Goal: Task Accomplishment & Management: Use online tool/utility

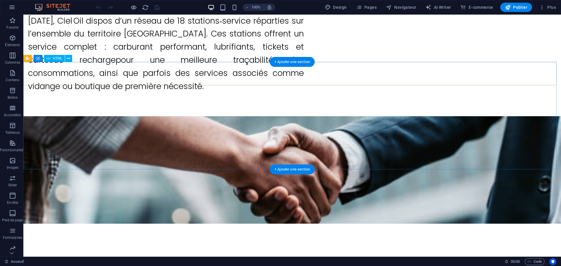
scroll to position [1286, 0]
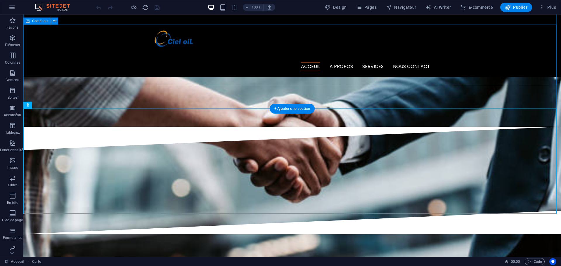
scroll to position [1190, 0]
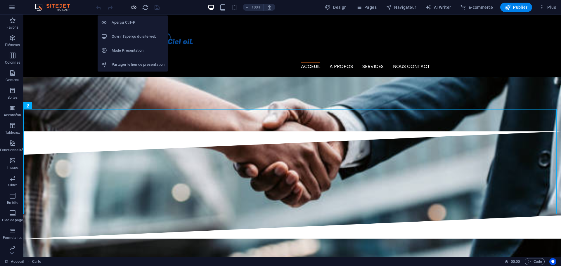
click at [135, 9] on icon "button" at bounding box center [133, 7] width 7 height 7
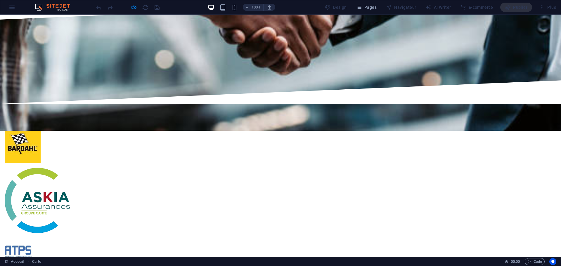
scroll to position [1336, 0]
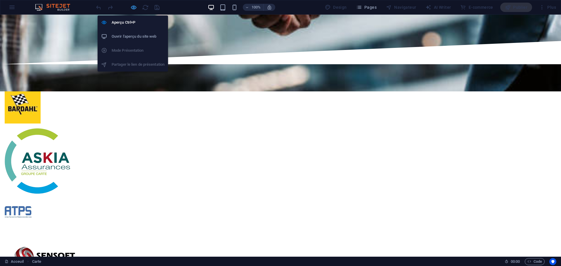
click at [135, 10] on icon "button" at bounding box center [133, 7] width 7 height 7
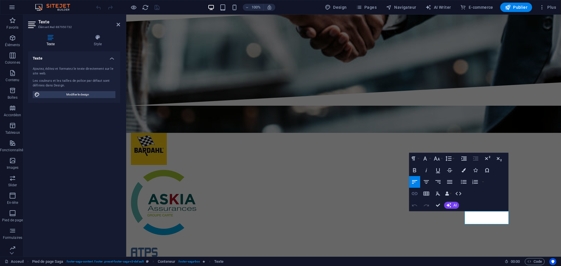
click at [416, 197] on icon "button" at bounding box center [414, 193] width 7 height 7
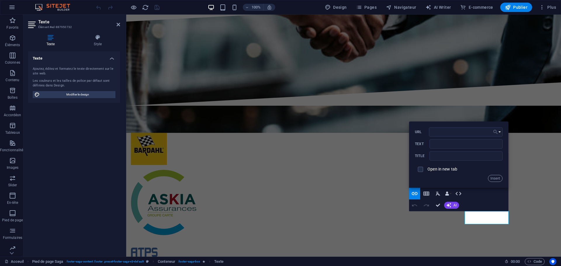
click at [500, 132] on button "Choose Link" at bounding box center [496, 131] width 11 height 9
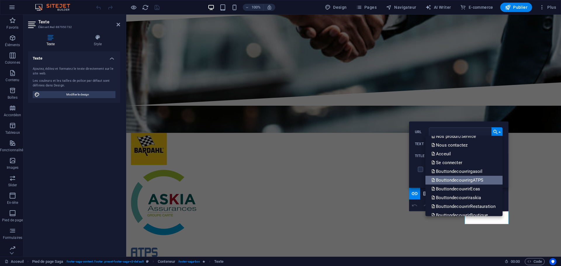
scroll to position [47, 0]
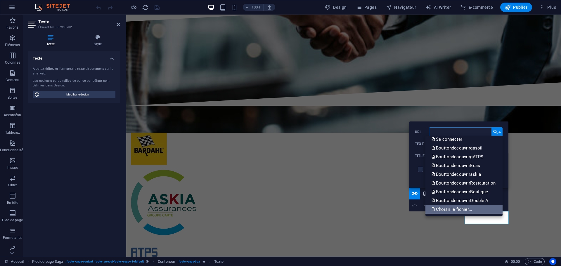
click at [473, 209] on link "Choisir le fichier..." at bounding box center [463, 209] width 77 height 9
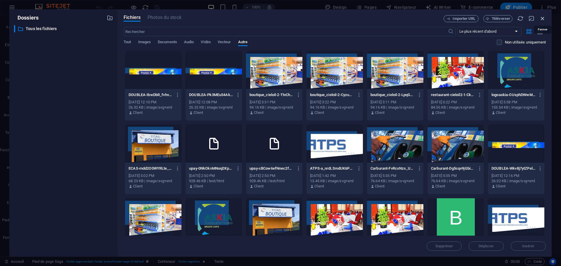
click at [543, 19] on icon "button" at bounding box center [542, 18] width 6 height 6
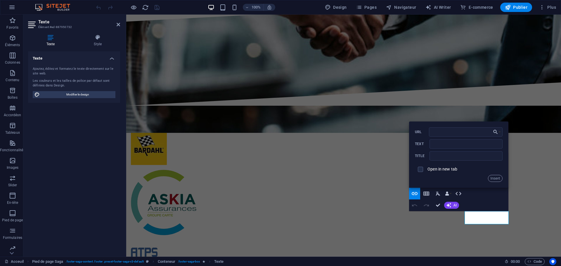
click at [424, 169] on span at bounding box center [420, 169] width 11 height 11
click at [421, 171] on input "checkbox" at bounding box center [419, 168] width 5 height 5
checkbox input "true"
click at [446, 192] on icon "button" at bounding box center [447, 194] width 4 height 4
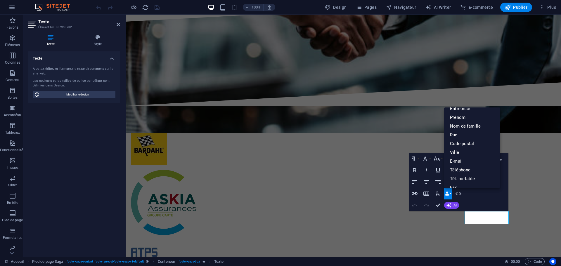
scroll to position [0, 0]
click at [450, 193] on button "Data Bindings" at bounding box center [448, 194] width 8 height 12
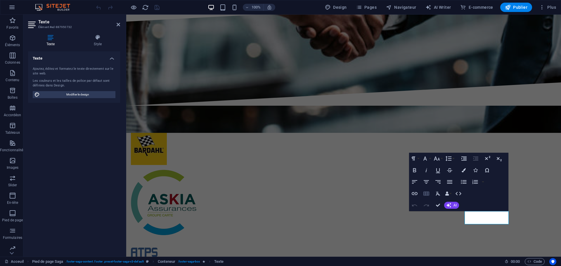
click at [426, 197] on icon "button" at bounding box center [426, 193] width 7 height 7
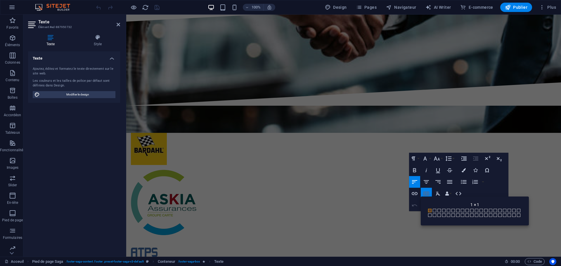
click at [426, 197] on div "Back 1 × 1 1 × 1 1 × 2 1 × 3 1 × 4 1 × 5 1 × 6 1 × 7 1 × 8 1 × 9 1 × 10 1 × 11 …" at bounding box center [475, 211] width 108 height 29
drag, startPoint x: 375, startPoint y: 214, endPoint x: 477, endPoint y: 212, distance: 101.7
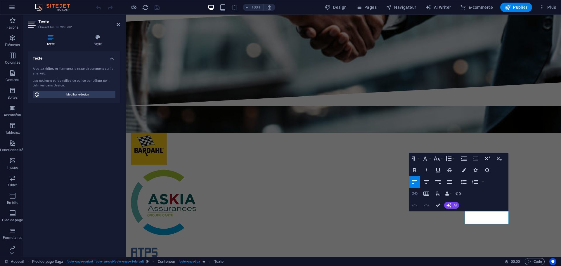
click at [413, 193] on icon "button" at bounding box center [414, 193] width 7 height 7
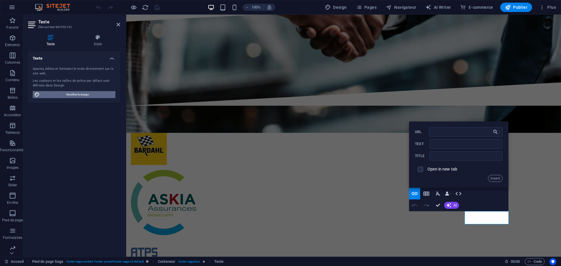
click at [56, 95] on span "Modifier le design" at bounding box center [77, 94] width 72 height 7
select select "px"
select select "300"
select select "px"
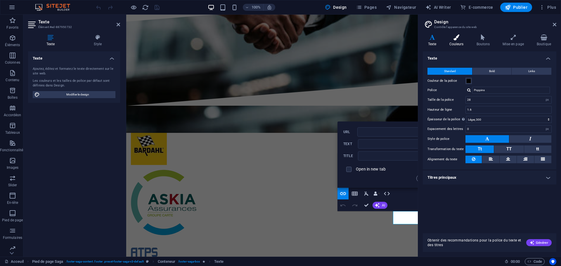
click at [457, 38] on icon at bounding box center [456, 37] width 25 height 6
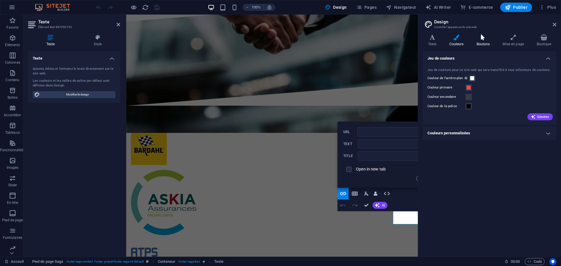
click at [489, 40] on icon at bounding box center [483, 37] width 24 height 6
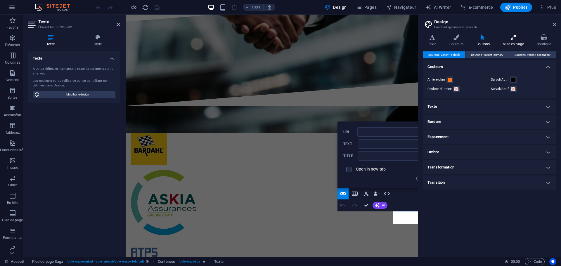
click at [515, 44] on h4 "Mise en page" at bounding box center [514, 40] width 34 height 12
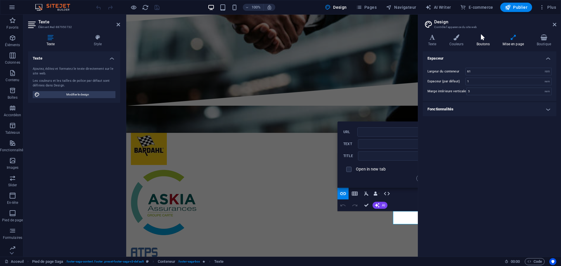
click at [478, 36] on icon at bounding box center [483, 37] width 24 height 6
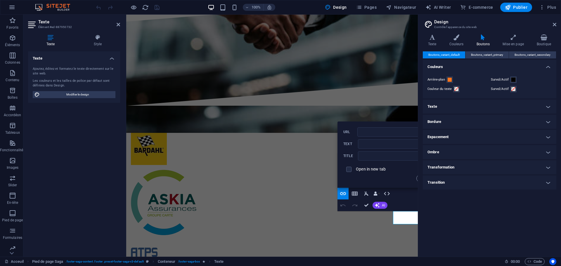
click at [513, 162] on h4 "Transformation" at bounding box center [490, 167] width 134 height 14
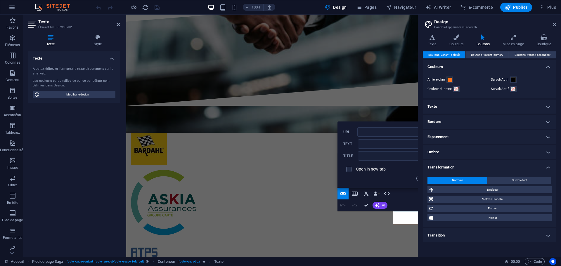
click at [513, 162] on h4 "Transformation" at bounding box center [490, 165] width 134 height 11
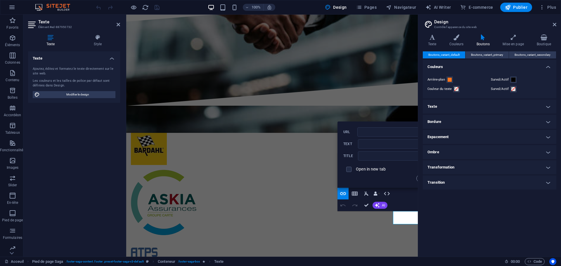
click at [491, 181] on h4 "Transition" at bounding box center [490, 183] width 134 height 14
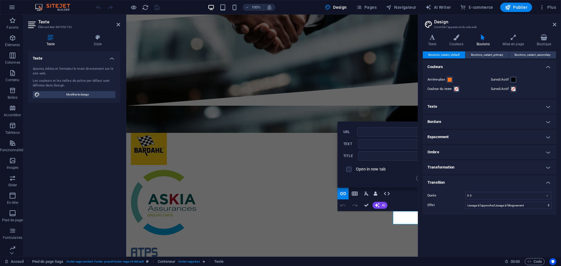
click at [491, 179] on h4 "Transition" at bounding box center [490, 181] width 134 height 11
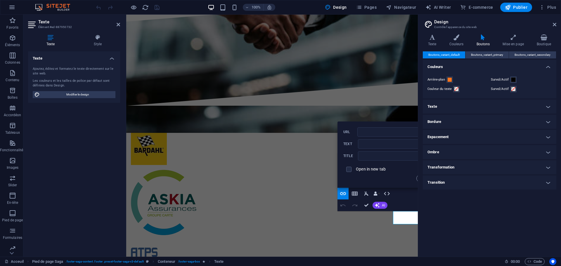
click at [506, 101] on h4 "Texte" at bounding box center [490, 107] width 134 height 14
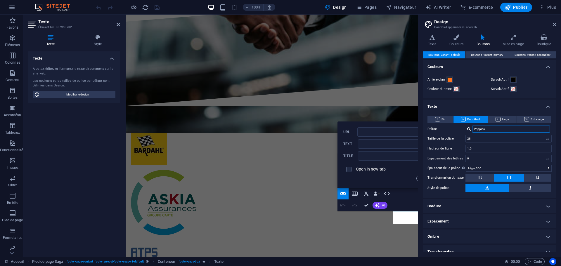
click at [509, 129] on input "Poppins" at bounding box center [511, 129] width 78 height 7
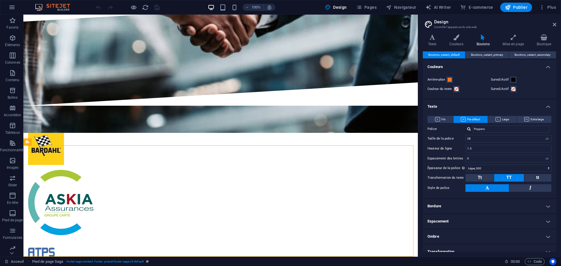
click at [553, 28] on header "Design Contrôle l'apparence du site web" at bounding box center [490, 22] width 132 height 15
click at [554, 26] on icon at bounding box center [555, 24] width 4 height 5
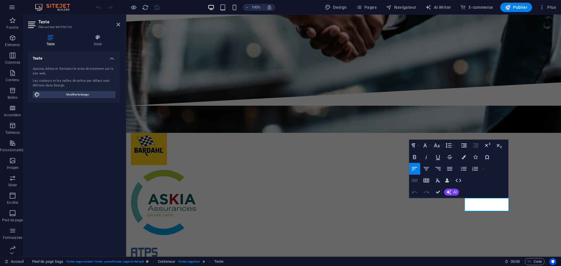
click at [413, 179] on icon "button" at bounding box center [415, 180] width 6 height 3
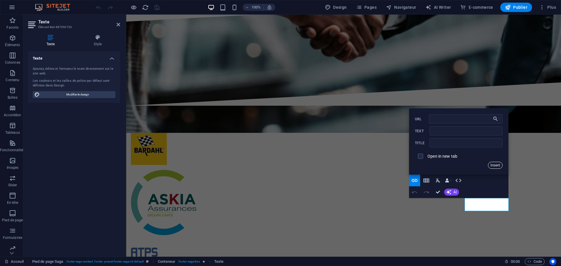
click at [495, 167] on button "Insert" at bounding box center [495, 165] width 15 height 7
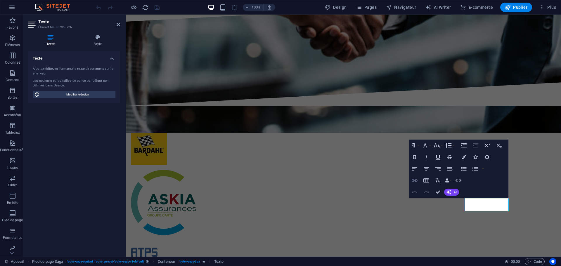
click at [414, 179] on icon "button" at bounding box center [414, 180] width 7 height 7
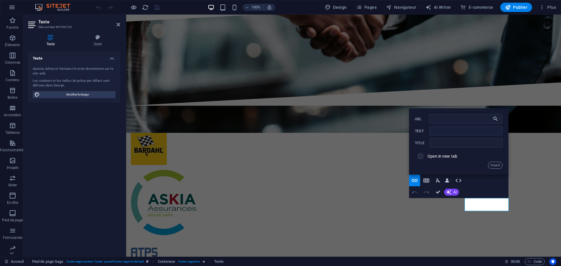
click at [420, 155] on input "checkbox" at bounding box center [419, 155] width 5 height 5
checkbox input "true"
click at [474, 116] on input "URL" at bounding box center [466, 118] width 74 height 9
drag, startPoint x: 496, startPoint y: 217, endPoint x: 598, endPoint y: 217, distance: 102.3
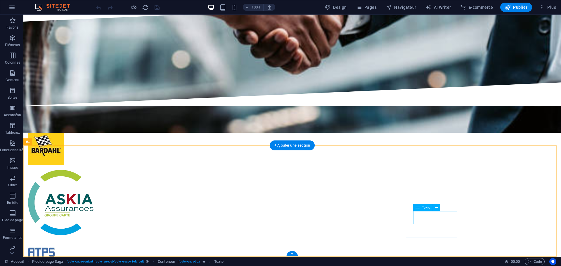
drag, startPoint x: 425, startPoint y: 218, endPoint x: 326, endPoint y: 217, distance: 99.1
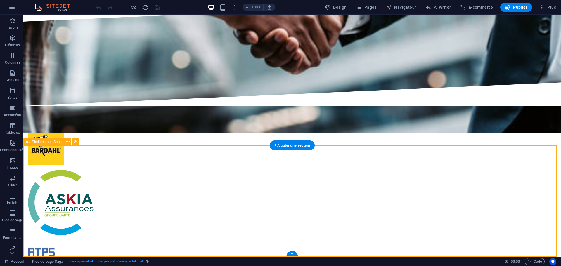
drag, startPoint x: 326, startPoint y: 217, endPoint x: 432, endPoint y: 219, distance: 105.2
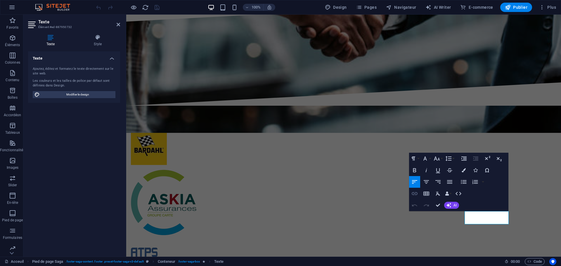
click at [416, 193] on icon "button" at bounding box center [414, 193] width 7 height 7
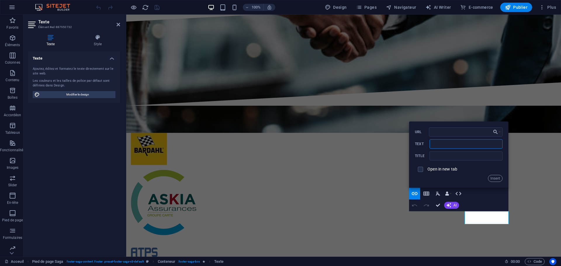
click at [458, 148] on input "Text" at bounding box center [466, 143] width 73 height 9
type input "LinkedIn"
click at [463, 129] on input "URL" at bounding box center [466, 131] width 74 height 9
type input "[URL][DOMAIN_NAME]"
click at [499, 177] on button "Insert" at bounding box center [495, 178] width 15 height 7
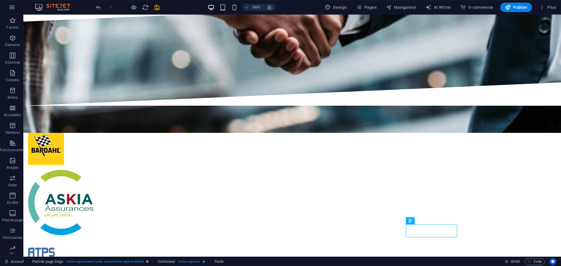
click at [156, 3] on div at bounding box center [127, 7] width 65 height 9
click at [157, 10] on icon "save" at bounding box center [157, 7] width 7 height 7
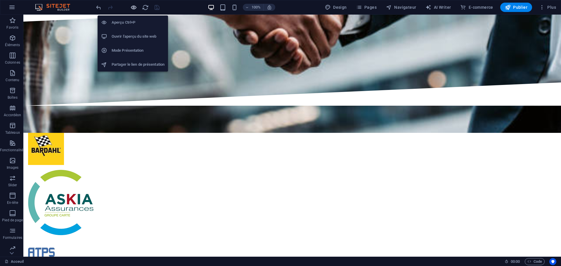
click at [131, 7] on icon "button" at bounding box center [133, 7] width 7 height 7
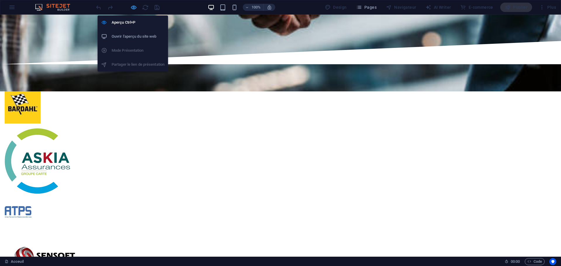
click at [133, 6] on icon "button" at bounding box center [133, 7] width 7 height 7
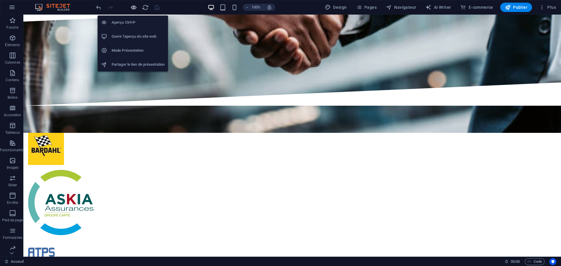
click at [133, 10] on icon "button" at bounding box center [133, 7] width 7 height 7
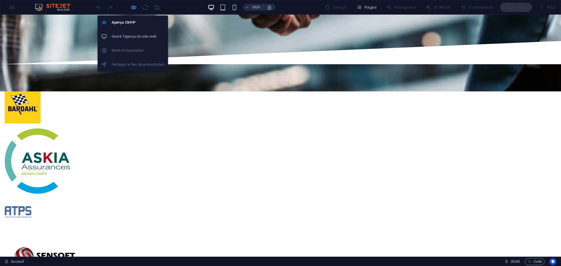
click at [136, 9] on icon "button" at bounding box center [133, 7] width 7 height 7
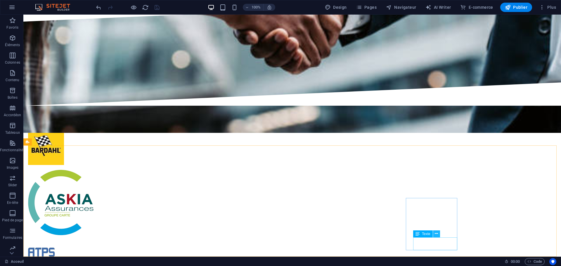
click at [438, 234] on button at bounding box center [436, 234] width 7 height 7
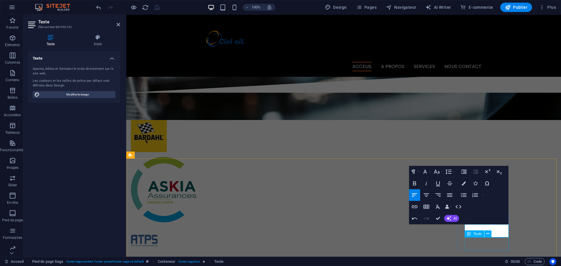
scroll to position [1323, 0]
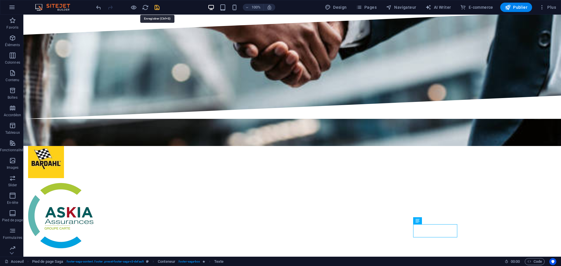
click at [155, 10] on icon "save" at bounding box center [157, 7] width 7 height 7
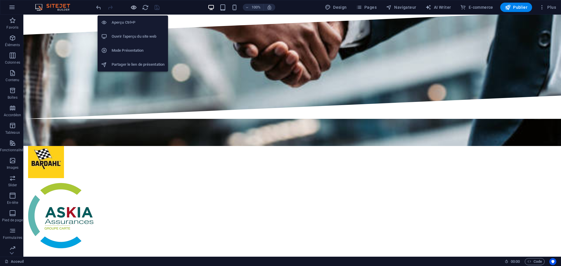
click at [134, 8] on icon "button" at bounding box center [133, 7] width 7 height 7
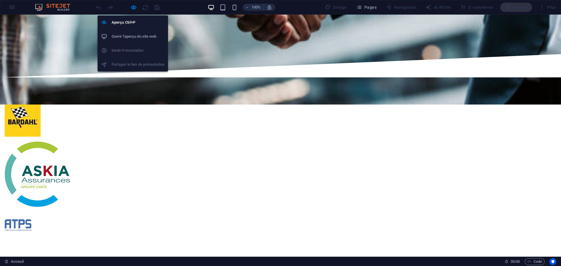
click at [132, 11] on div "Aperçu Ctrl+P Ouvrir l'aperçu du site web Mode Présentation Partager le lien de…" at bounding box center [133, 41] width 70 height 61
click at [131, 8] on icon "button" at bounding box center [133, 7] width 7 height 7
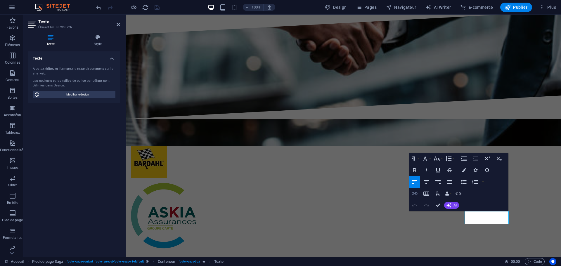
click at [416, 195] on icon "button" at bounding box center [414, 193] width 7 height 7
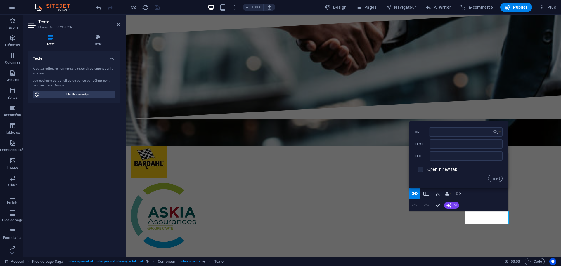
click at [445, 139] on div "URL Text Title Open in new tab Insert" at bounding box center [459, 154] width 88 height 55
click at [446, 146] on input "Text" at bounding box center [466, 143] width 73 height 9
type input "Twitter"
click at [433, 129] on input "URL" at bounding box center [466, 131] width 74 height 9
paste input "[URL][DOMAIN_NAME]"
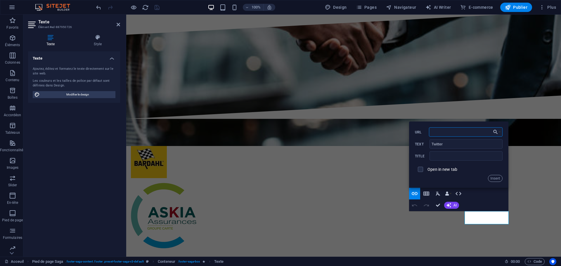
type input "[URL][DOMAIN_NAME]"
click at [494, 179] on button "Insert" at bounding box center [495, 178] width 15 height 7
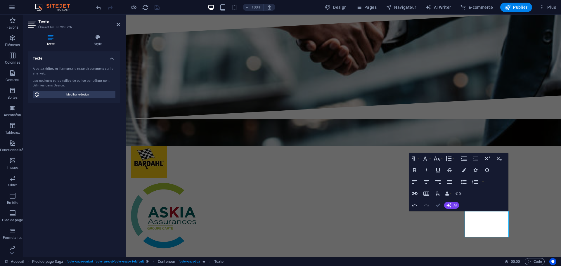
drag, startPoint x: 438, startPoint y: 204, endPoint x: 415, endPoint y: 190, distance: 27.6
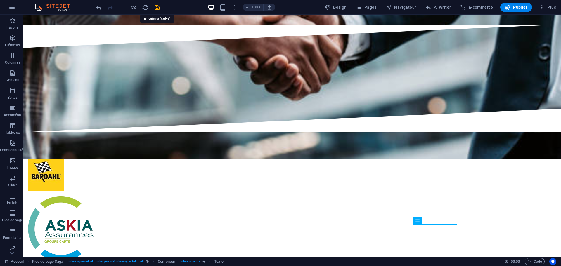
click at [156, 6] on icon "save" at bounding box center [157, 7] width 7 height 7
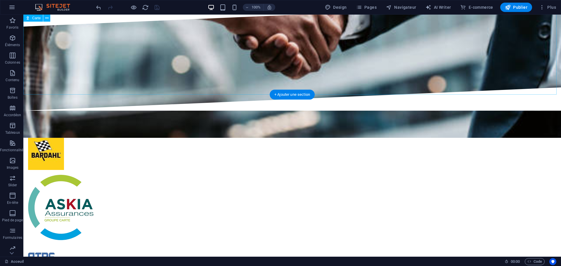
scroll to position [1336, 0]
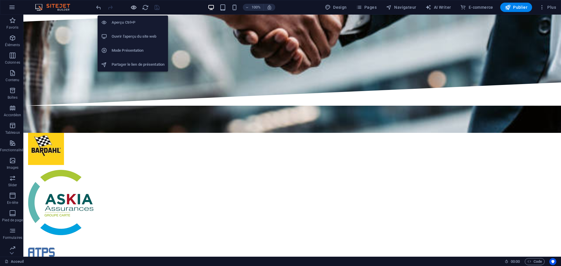
click at [135, 9] on icon "button" at bounding box center [133, 7] width 7 height 7
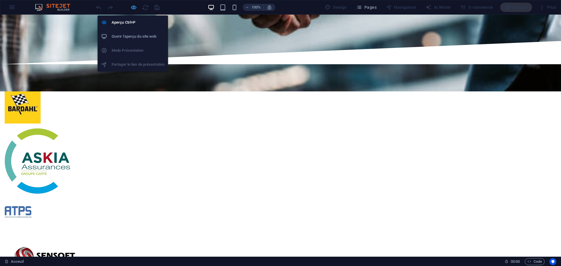
click at [134, 7] on icon "button" at bounding box center [133, 7] width 7 height 7
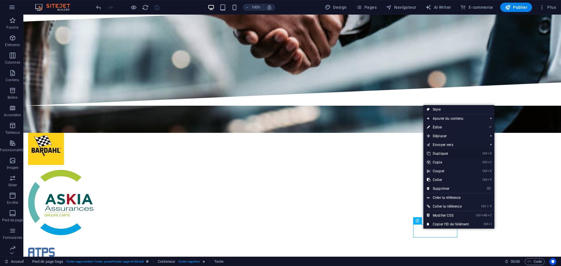
click at [445, 155] on link "Ctrl D Dupliquer" at bounding box center [447, 153] width 49 height 9
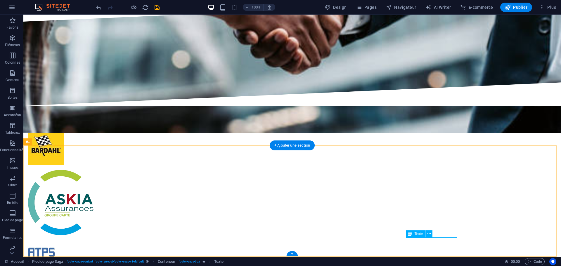
drag, startPoint x: 448, startPoint y: 243, endPoint x: 347, endPoint y: 244, distance: 101.7
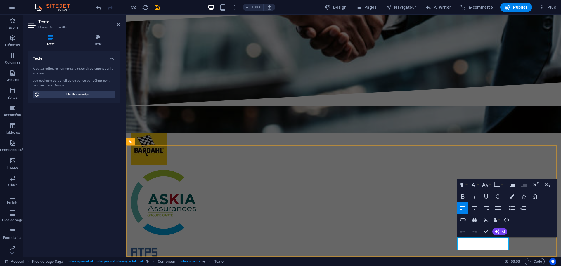
drag, startPoint x: 489, startPoint y: 231, endPoint x: 465, endPoint y: 217, distance: 28.0
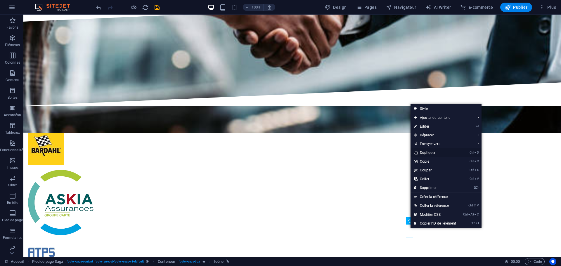
click at [432, 152] on link "Ctrl D Dupliquer" at bounding box center [435, 152] width 49 height 9
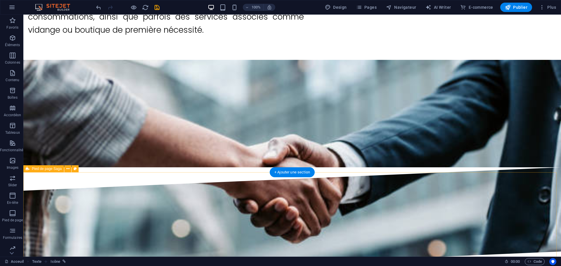
scroll to position [1337, 0]
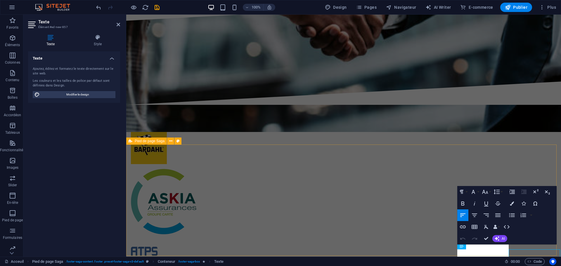
scroll to position [5, 0]
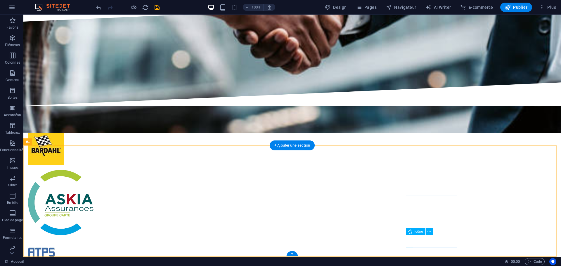
select select "xMidYMid"
select select "px"
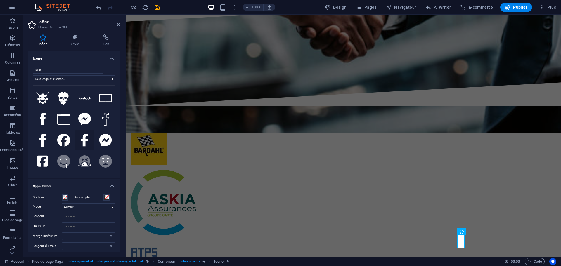
type input "face"
click at [81, 140] on icon at bounding box center [84, 140] width 7 height 13
click at [62, 141] on icon at bounding box center [63, 140] width 13 height 13
click at [42, 135] on icon at bounding box center [42, 140] width 6 height 13
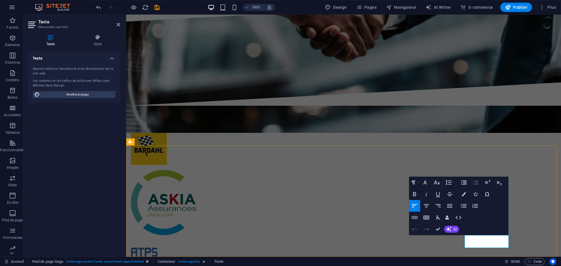
drag, startPoint x: 439, startPoint y: 230, endPoint x: 416, endPoint y: 215, distance: 27.6
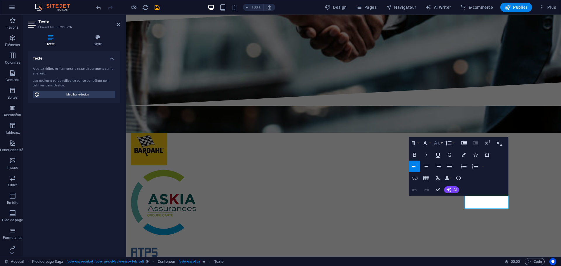
click at [438, 145] on icon "button" at bounding box center [436, 143] width 7 height 7
click at [443, 189] on link "12" at bounding box center [442, 189] width 21 height 9
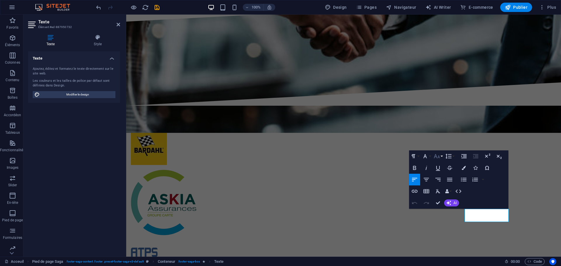
click at [441, 158] on button "Font Size" at bounding box center [437, 156] width 11 height 12
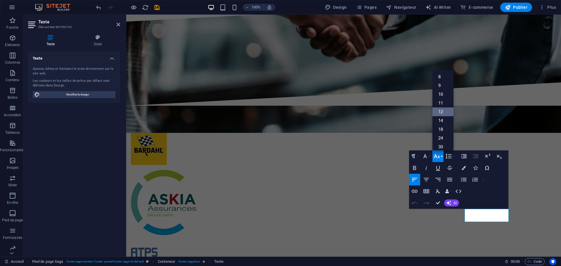
click at [444, 110] on link "12" at bounding box center [442, 112] width 21 height 9
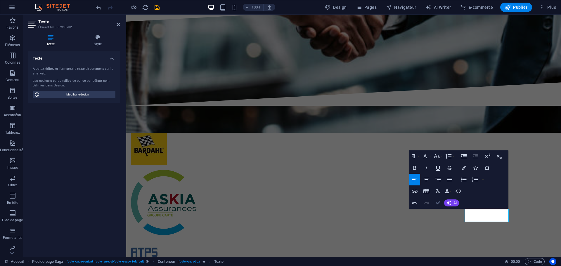
drag, startPoint x: 436, startPoint y: 202, endPoint x: 413, endPoint y: 187, distance: 27.6
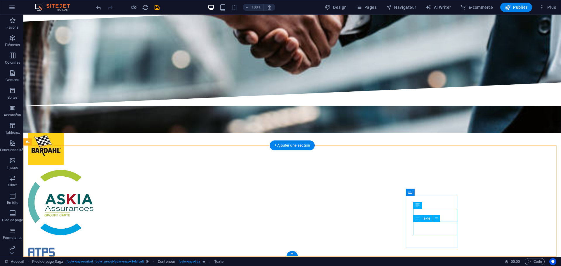
drag, startPoint x: 439, startPoint y: 227, endPoint x: 336, endPoint y: 227, distance: 102.6
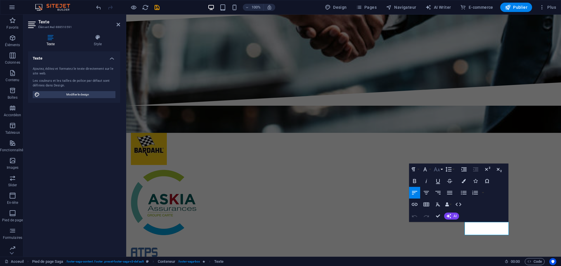
click at [442, 169] on button "Font Size" at bounding box center [437, 170] width 11 height 12
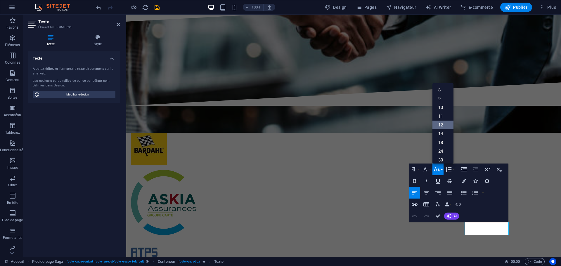
click at [439, 124] on link "12" at bounding box center [442, 125] width 21 height 9
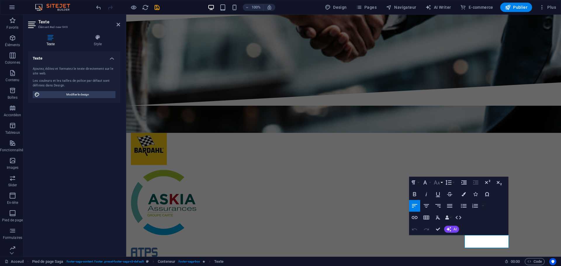
click at [439, 183] on icon "button" at bounding box center [436, 182] width 7 height 7
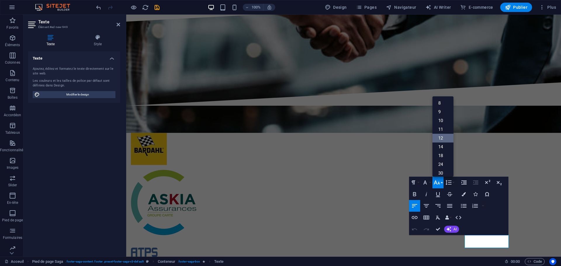
click at [442, 140] on link "12" at bounding box center [442, 138] width 21 height 9
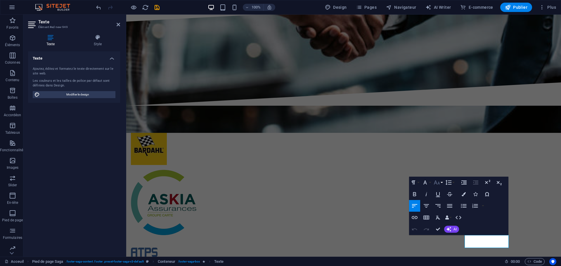
click at [440, 184] on icon "button" at bounding box center [436, 182] width 7 height 7
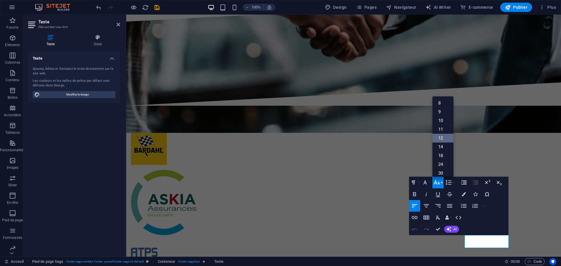
click at [440, 134] on link "12" at bounding box center [442, 138] width 21 height 9
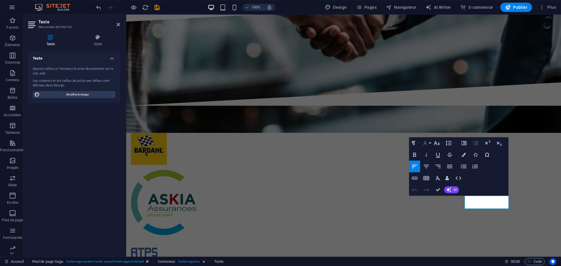
click at [429, 145] on button "Font Family" at bounding box center [426, 143] width 11 height 12
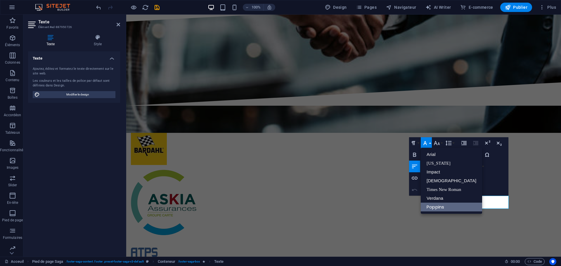
scroll to position [0, 0]
click at [434, 155] on link "Arial" at bounding box center [451, 154] width 61 height 9
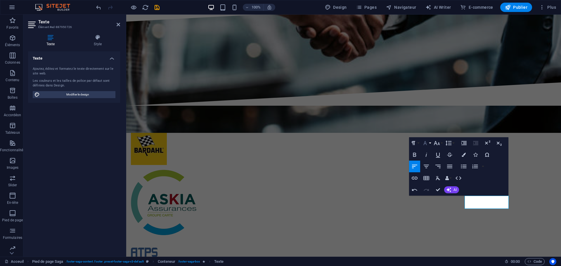
click at [432, 146] on button "Font Family" at bounding box center [426, 143] width 11 height 12
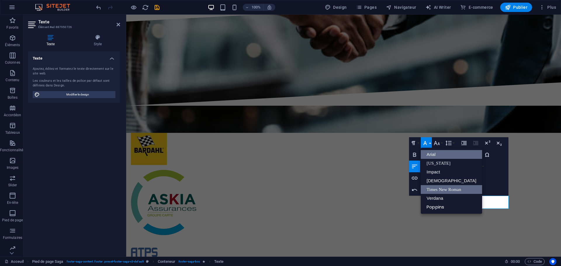
click at [437, 192] on link "Times New Roman" at bounding box center [451, 189] width 61 height 9
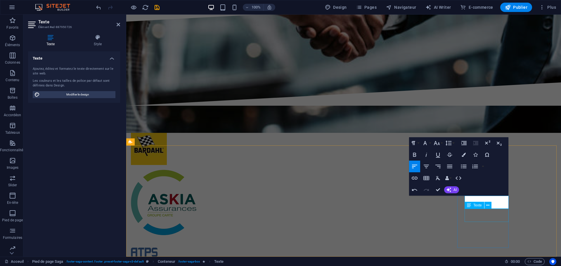
select select "footer"
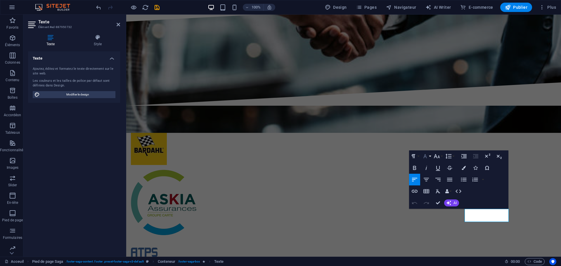
click at [427, 157] on icon "button" at bounding box center [425, 156] width 7 height 7
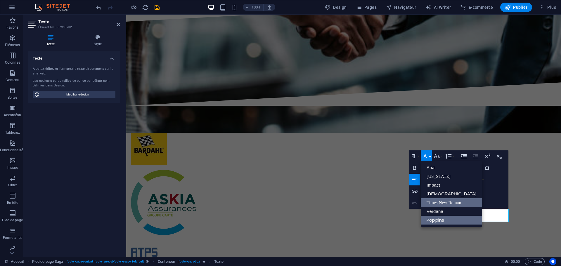
click at [428, 202] on link "Times New Roman" at bounding box center [451, 202] width 61 height 9
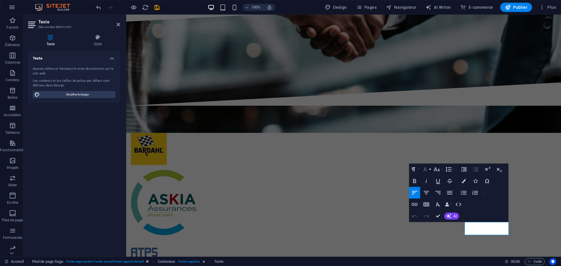
click at [429, 172] on button "Font Family" at bounding box center [426, 170] width 11 height 12
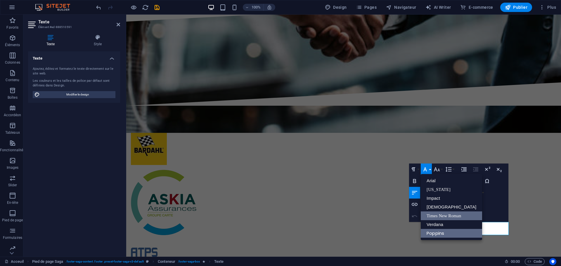
click at [436, 213] on link "Times New Roman" at bounding box center [451, 216] width 61 height 9
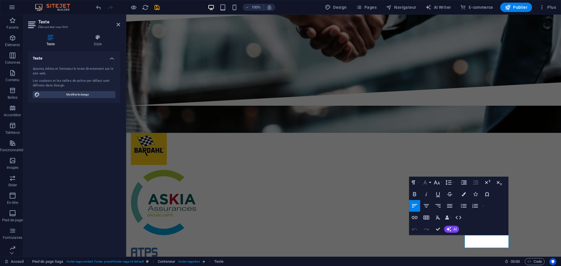
click at [430, 183] on button "Font Family" at bounding box center [426, 183] width 11 height 12
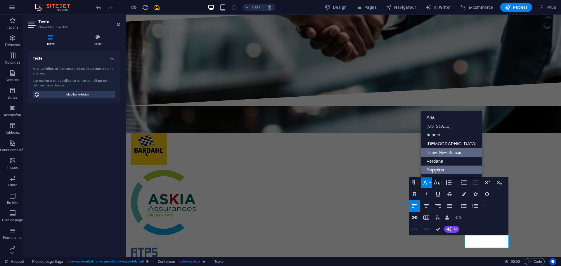
click at [438, 153] on link "Times New Roman" at bounding box center [451, 152] width 61 height 9
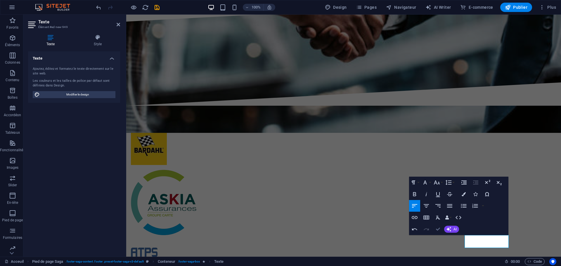
drag, startPoint x: 437, startPoint y: 228, endPoint x: 413, endPoint y: 213, distance: 27.7
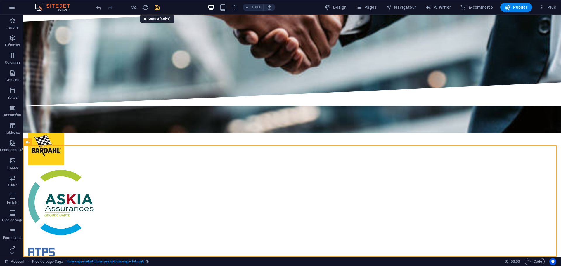
click at [159, 8] on icon "save" at bounding box center [157, 7] width 7 height 7
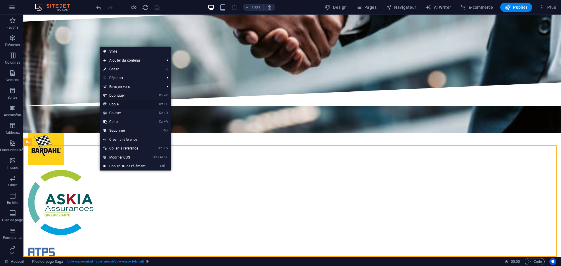
click at [120, 105] on link "Ctrl C Copie" at bounding box center [124, 104] width 49 height 9
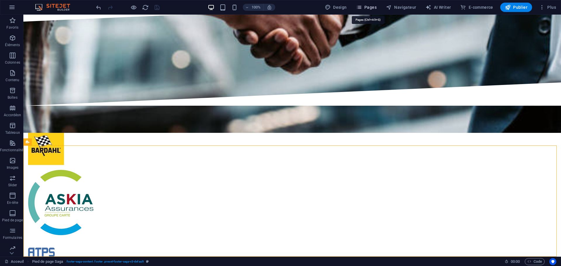
click at [373, 9] on span "Pages" at bounding box center [366, 7] width 20 height 6
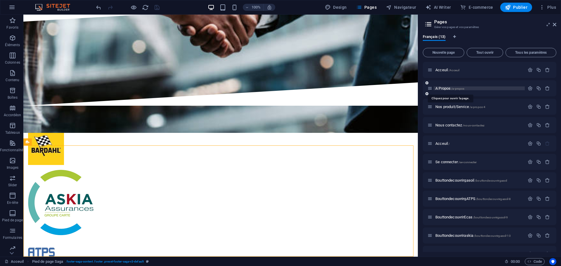
click at [442, 88] on span "A Propos /a-propos" at bounding box center [449, 88] width 29 height 4
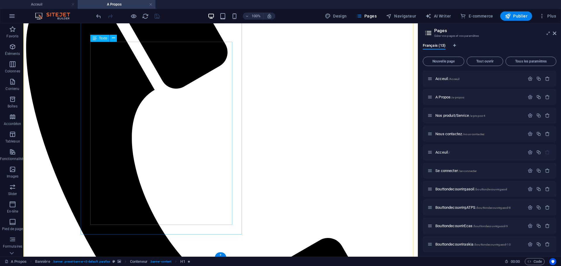
scroll to position [380, 0]
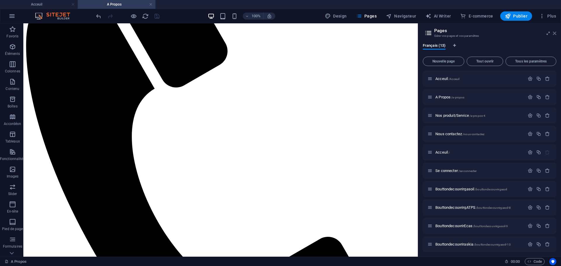
click at [553, 33] on icon at bounding box center [555, 33] width 4 height 5
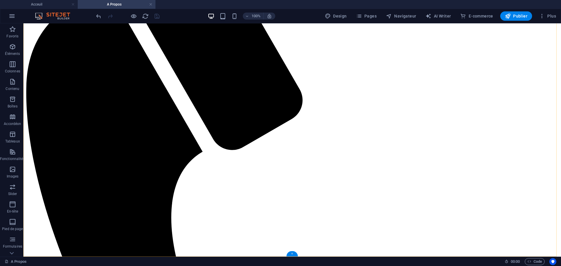
click at [291, 253] on div "+" at bounding box center [291, 253] width 11 height 5
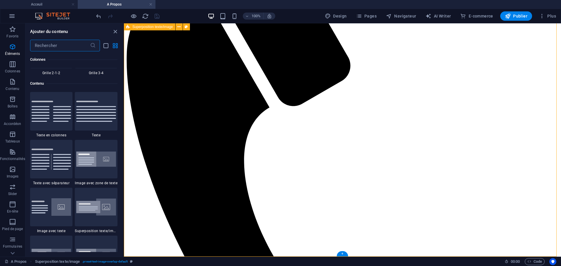
scroll to position [1022, 0]
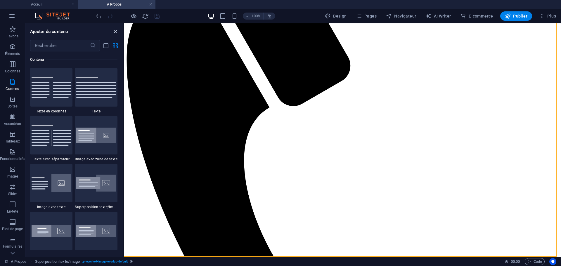
drag, startPoint x: 116, startPoint y: 32, endPoint x: 93, endPoint y: 15, distance: 28.1
click at [116, 32] on icon "close panel" at bounding box center [115, 31] width 7 height 7
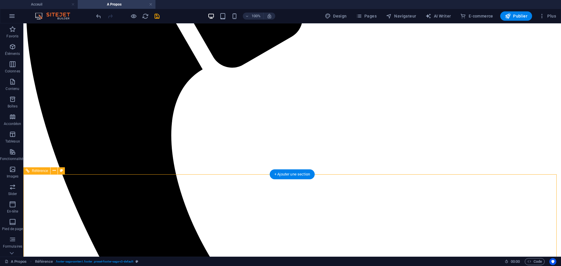
scroll to position [462, 0]
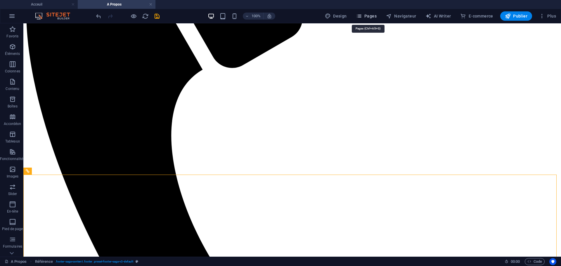
click at [377, 14] on span "Pages" at bounding box center [366, 16] width 20 height 6
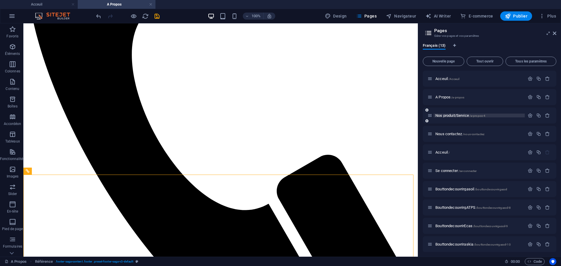
click at [452, 114] on span "Nos produit/Service /a-propos-4" at bounding box center [460, 115] width 50 height 4
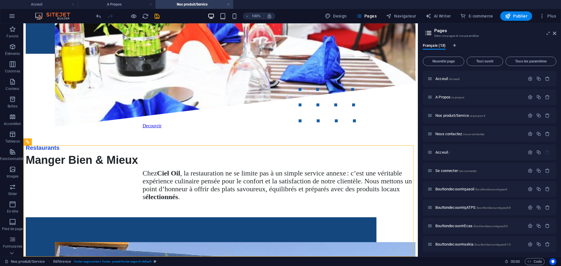
scroll to position [1784, 0]
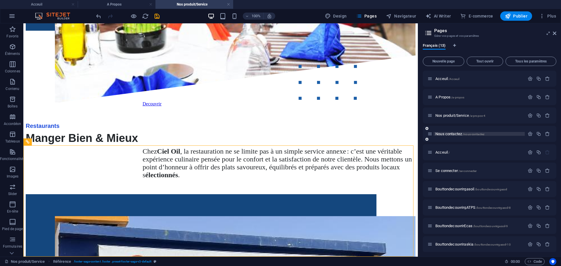
click at [442, 134] on span "Nous contactez /nous-contactez" at bounding box center [459, 134] width 49 height 4
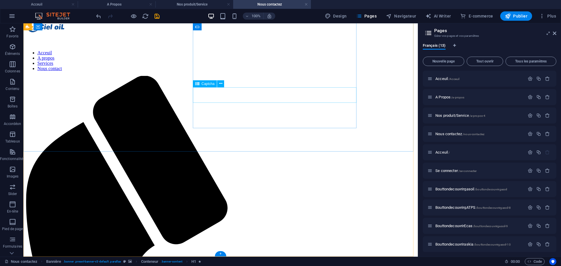
scroll to position [328, 0]
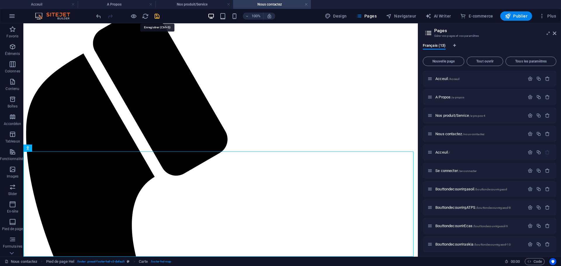
click at [154, 15] on icon "save" at bounding box center [157, 16] width 7 height 7
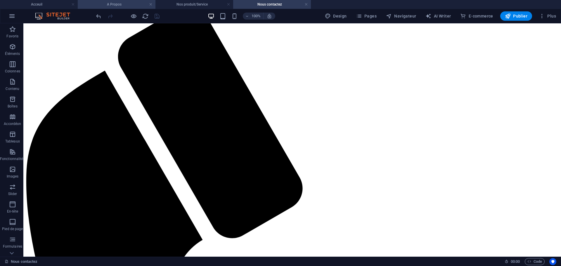
click at [123, 6] on h4 "A Propos" at bounding box center [117, 4] width 78 height 6
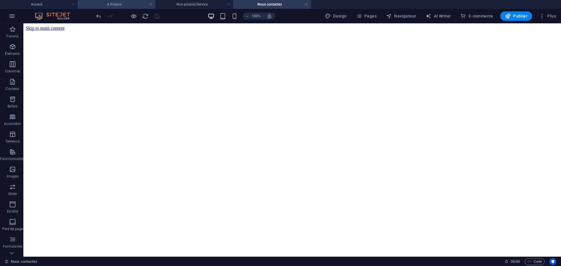
scroll to position [462, 0]
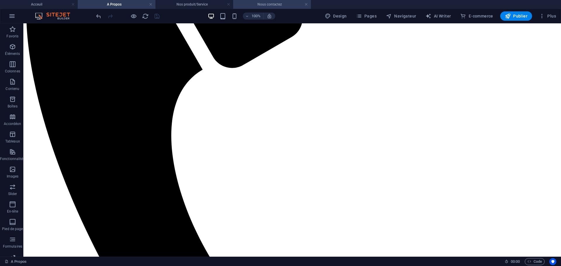
drag, startPoint x: 277, startPoint y: 12, endPoint x: 274, endPoint y: 5, distance: 7.3
click at [274, 23] on div "Acceuil A Propos Nos produit/Service Nous contactez Favoris Éléments Colonnes C…" at bounding box center [280, 139] width 561 height 233
click at [206, 1] on li "Nos produit/Service" at bounding box center [194, 4] width 78 height 9
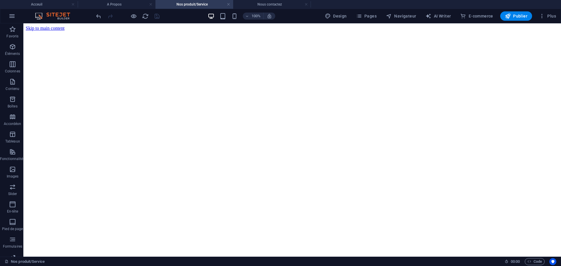
scroll to position [1784, 0]
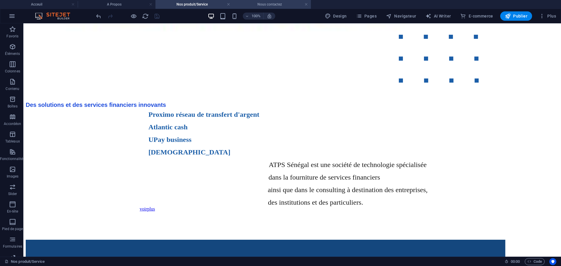
click at [260, 1] on li "Nous contactez" at bounding box center [272, 4] width 78 height 9
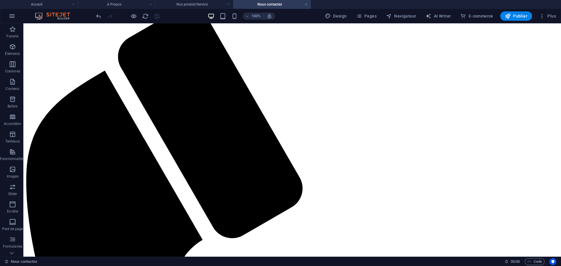
scroll to position [0, 0]
click at [260, 1] on li "Nous contactez" at bounding box center [272, 4] width 78 height 9
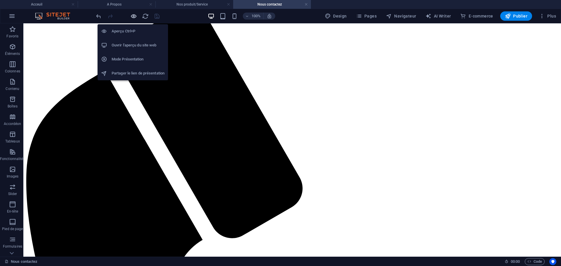
click at [133, 19] on icon "button" at bounding box center [133, 16] width 7 height 7
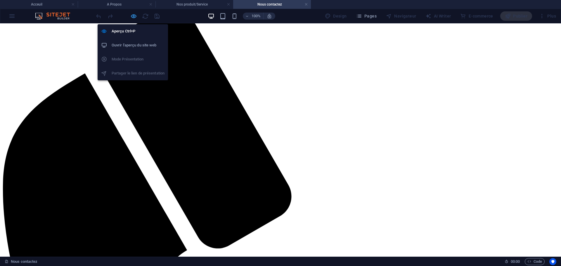
click at [132, 15] on icon "button" at bounding box center [133, 16] width 7 height 7
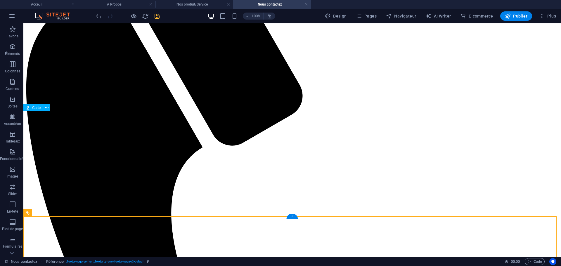
scroll to position [440, 0]
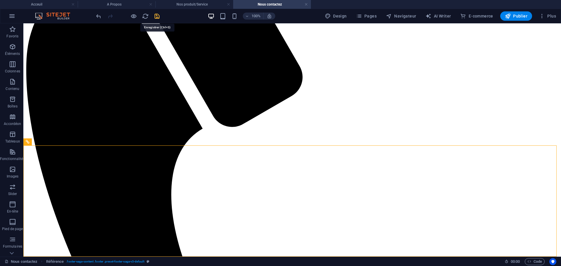
click at [156, 17] on icon "save" at bounding box center [157, 16] width 7 height 7
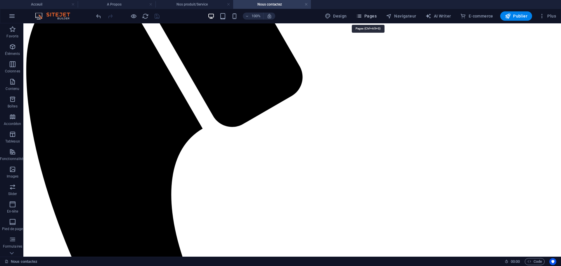
click at [373, 18] on span "Pages" at bounding box center [366, 16] width 20 height 6
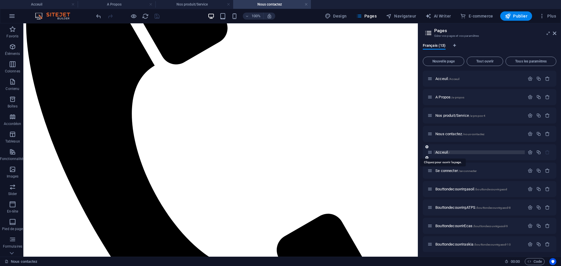
click at [442, 154] on span "Acceuil /" at bounding box center [442, 152] width 14 height 4
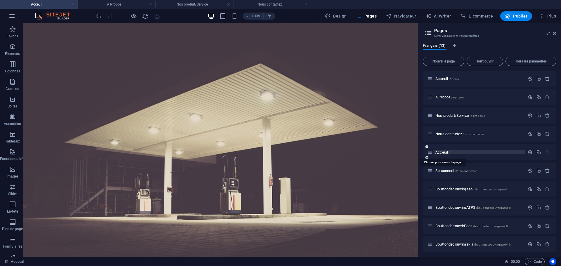
scroll to position [1336, 0]
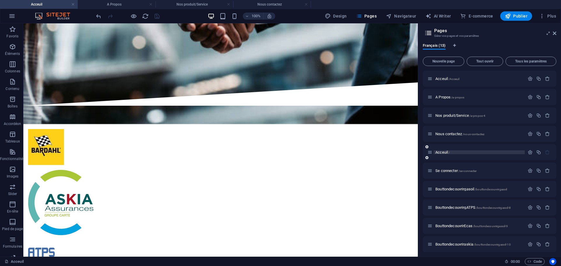
click at [443, 154] on span "Acceuil /" at bounding box center [442, 152] width 14 height 4
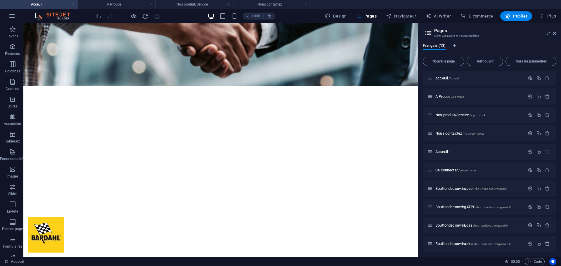
scroll to position [0, 0]
click at [65, 20] on div "100% Design Pages Navigateur AI Writer E-commerce Publier Plus" at bounding box center [280, 16] width 560 height 14
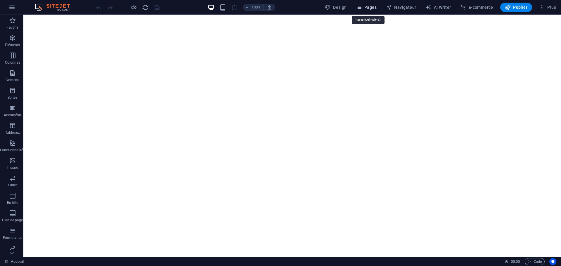
click at [368, 8] on span "Pages" at bounding box center [366, 7] width 20 height 6
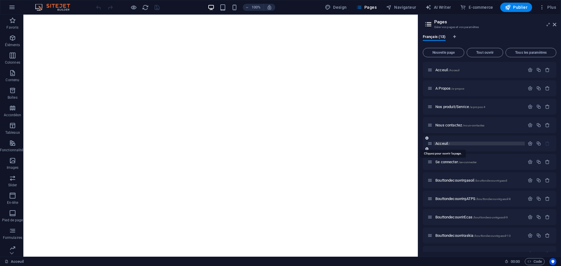
click at [446, 143] on span "Acceuil /" at bounding box center [442, 143] width 14 height 4
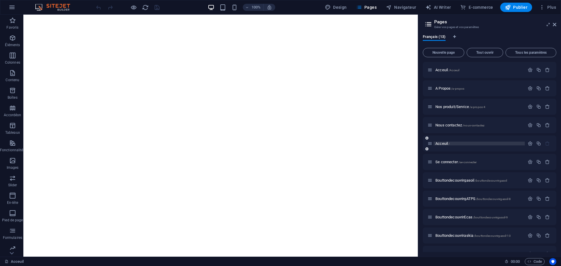
click at [441, 143] on span "Acceuil /" at bounding box center [442, 143] width 14 height 4
click at [449, 162] on span "Se connecter /se-connecter" at bounding box center [455, 162] width 41 height 4
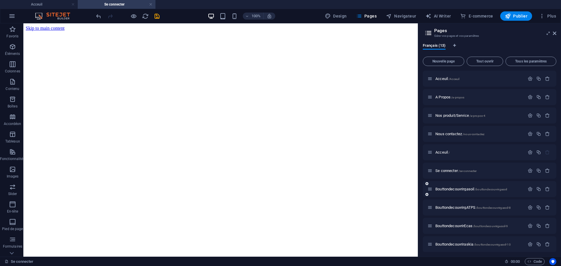
click at [454, 184] on div "Bouttondecouvrirgasoil /bouttondecouvrirgasoil" at bounding box center [490, 189] width 134 height 16
click at [457, 189] on span "Bouttondecouvrirgasoil /bouttondecouvrirgasoil" at bounding box center [471, 189] width 72 height 4
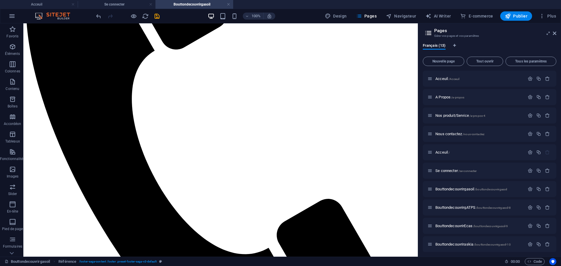
scroll to position [556, 0]
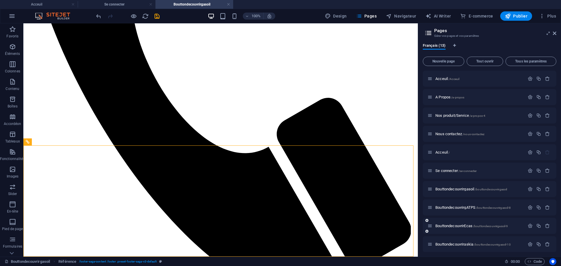
drag, startPoint x: 470, startPoint y: 207, endPoint x: 466, endPoint y: 209, distance: 4.5
click at [468, 209] on span "BouttondecouvrirgATPS /bouttondecouvrirgasoil-8" at bounding box center [472, 207] width 75 height 4
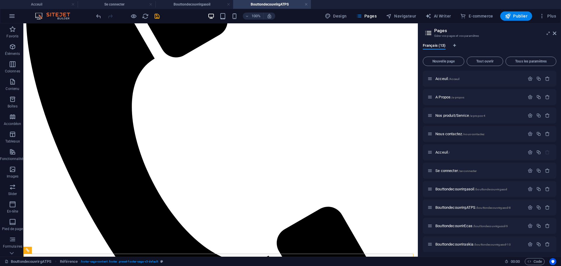
scroll to position [490, 0]
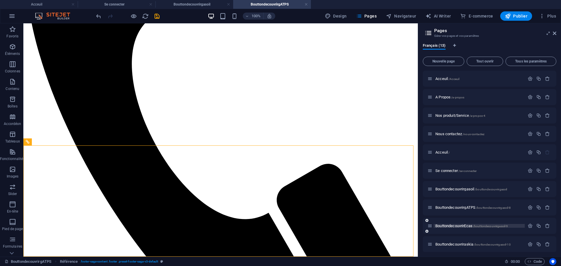
click at [455, 226] on span "BouttondecouvrirEcas /bouttondecouvrirgasoil-9" at bounding box center [471, 226] width 72 height 4
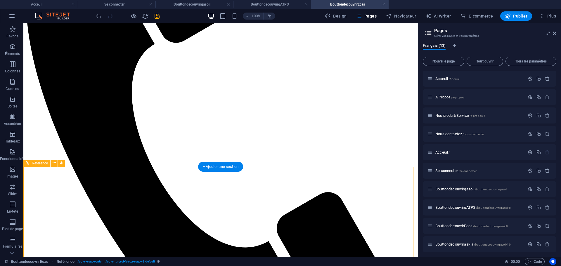
scroll to position [500, 0]
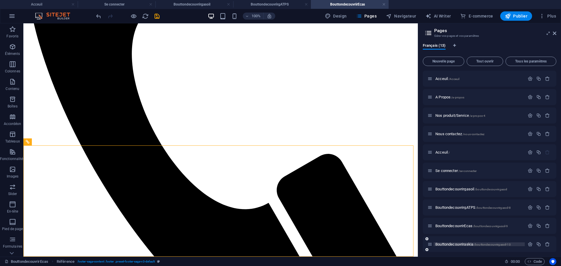
click at [458, 244] on span "Bouttondecouvriraskia /bouttondecouvrirgasoil-10" at bounding box center [472, 244] width 75 height 4
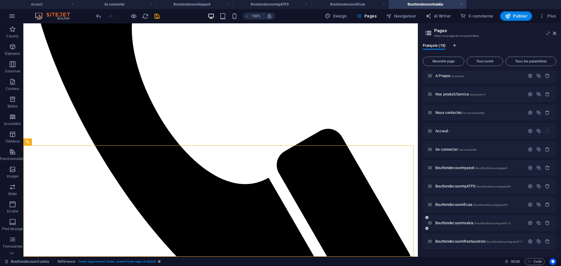
scroll to position [58, 0]
click at [475, 205] on span "BouttondecouvrirRestauration /bouttondecouvrirgasoil-11" at bounding box center [479, 205] width 88 height 4
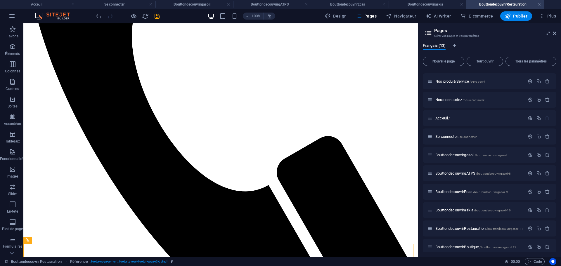
scroll to position [576, 0]
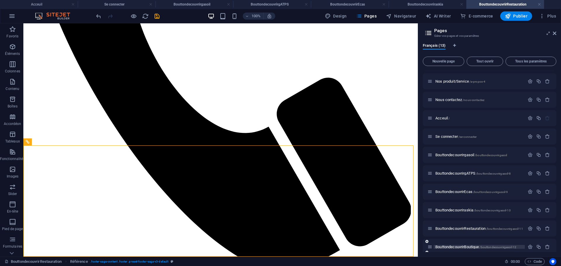
click at [465, 245] on span "BouttondecouvrirBoutique /bouttondecouvrirgasoil-12" at bounding box center [475, 247] width 81 height 4
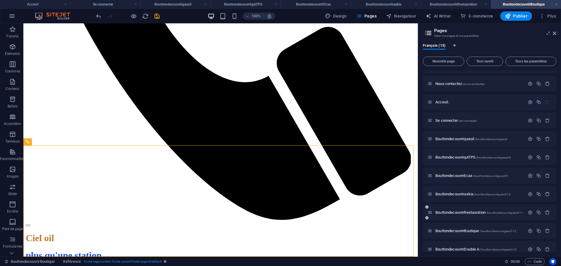
scroll to position [58, 0]
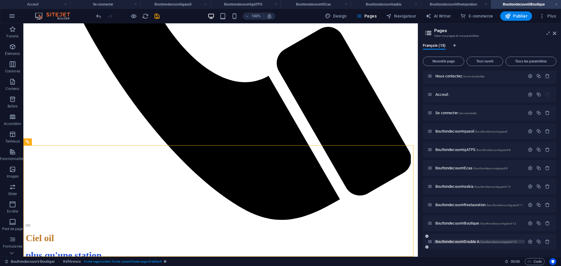
click at [481, 241] on span "BouttondecouvrirDouble A /bouttondecouvrirgasoil-13" at bounding box center [475, 242] width 81 height 4
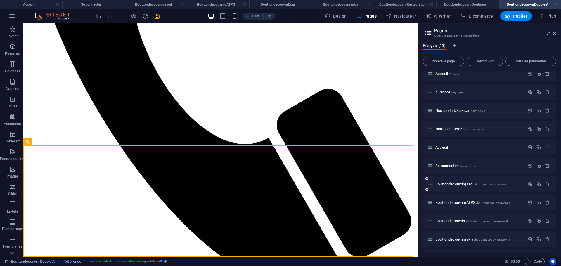
scroll to position [0, 0]
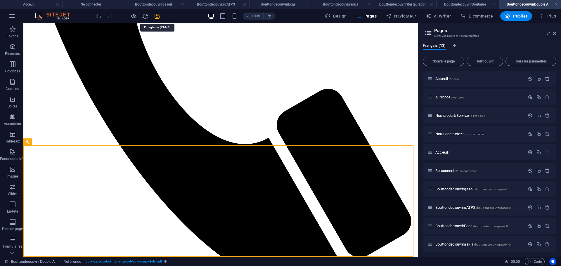
drag, startPoint x: 155, startPoint y: 13, endPoint x: 157, endPoint y: 19, distance: 5.7
click at [156, 14] on icon "save" at bounding box center [157, 16] width 7 height 7
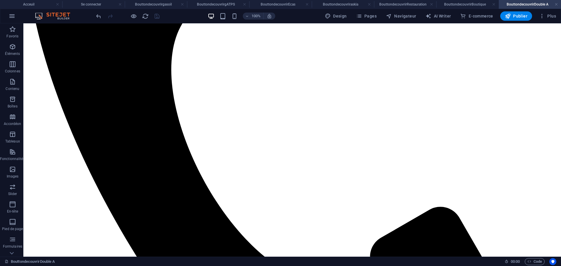
click at [34, 4] on h4 "Acceuil" at bounding box center [31, 4] width 62 height 6
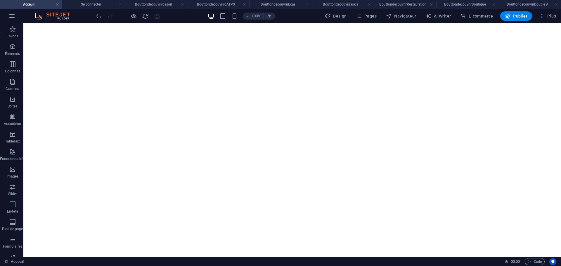
click at [34, 4] on h4 "Acceuil" at bounding box center [31, 4] width 62 height 6
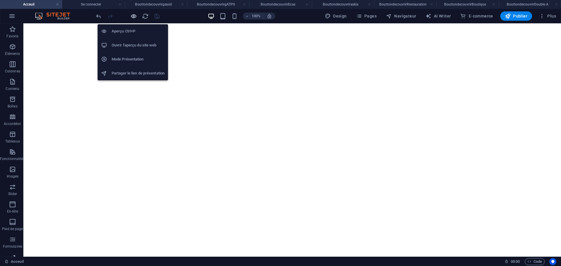
click at [135, 15] on icon "button" at bounding box center [133, 16] width 7 height 7
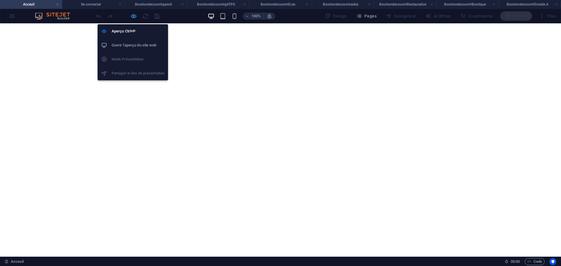
click at [133, 19] on icon "button" at bounding box center [133, 16] width 7 height 7
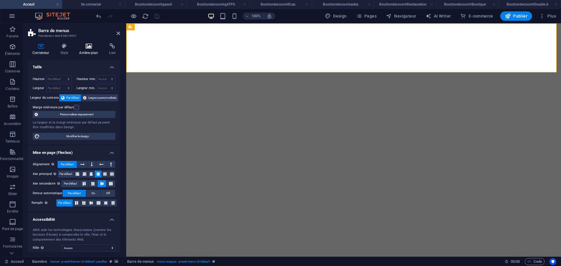
click at [89, 54] on h4 "Arrière-plan" at bounding box center [90, 49] width 30 height 12
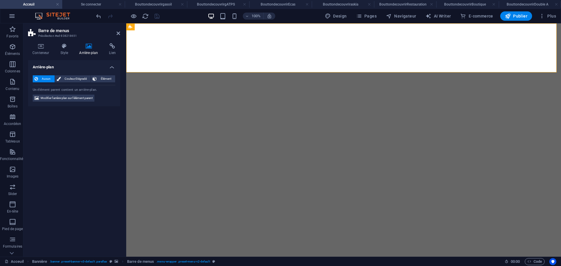
click at [83, 96] on span "Modifier l'arrière-plan sur l'élément parent" at bounding box center [67, 98] width 52 height 7
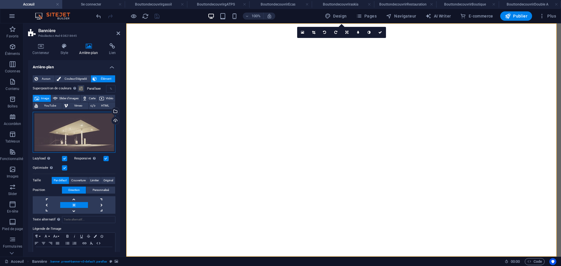
click at [78, 122] on div "Glissez les fichiers ici, cliquez pour choisir les fichiers ou sélectionnez les…" at bounding box center [74, 132] width 83 height 41
click at [78, 123] on body "ciel-oil.odoo.com Acceuil Se connecter Bouttondecouvrirgasoil Bouttondecouvrirg…" at bounding box center [280, 133] width 561 height 266
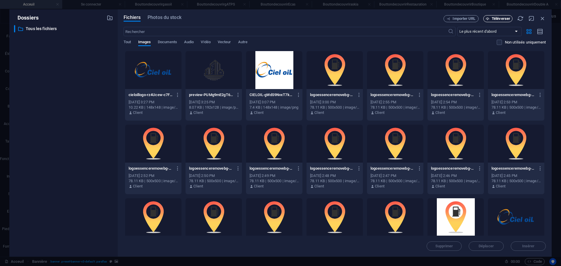
click at [497, 15] on button "Téléverser" at bounding box center [497, 18] width 29 height 7
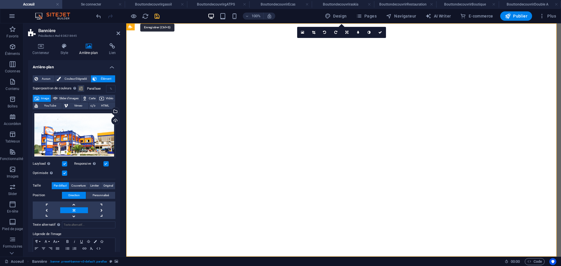
click at [160, 17] on icon "save" at bounding box center [157, 16] width 7 height 7
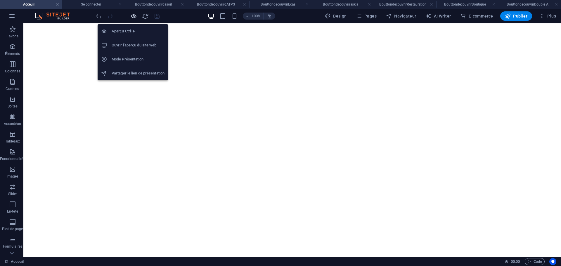
click at [135, 16] on icon "button" at bounding box center [133, 16] width 7 height 7
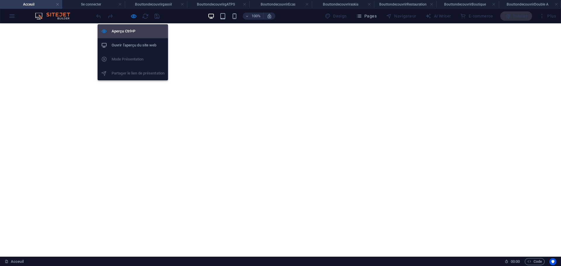
click at [127, 31] on h6 "Aperçu Ctrl+P" at bounding box center [138, 31] width 53 height 7
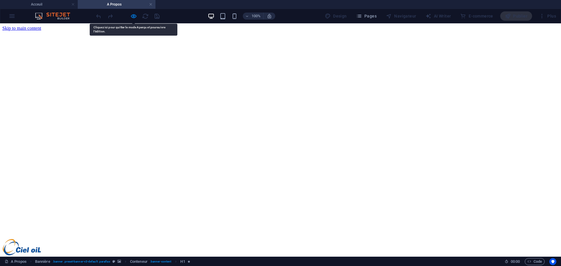
click at [134, 20] on div at bounding box center [127, 15] width 65 height 9
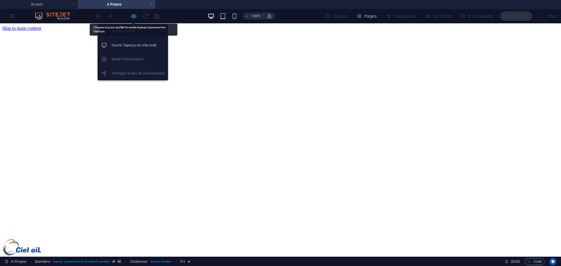
click at [132, 17] on icon "button" at bounding box center [133, 16] width 7 height 7
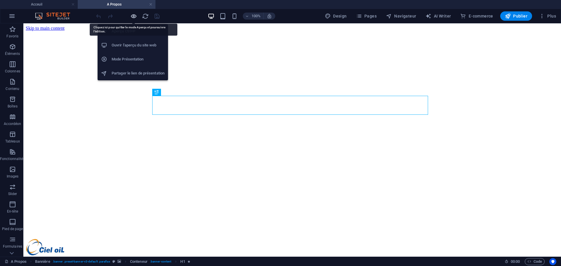
click at [133, 17] on icon "button" at bounding box center [133, 16] width 7 height 7
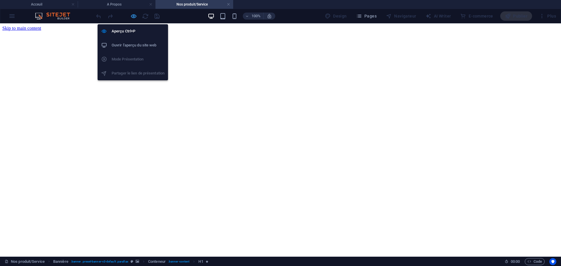
click at [133, 14] on icon "button" at bounding box center [133, 16] width 7 height 7
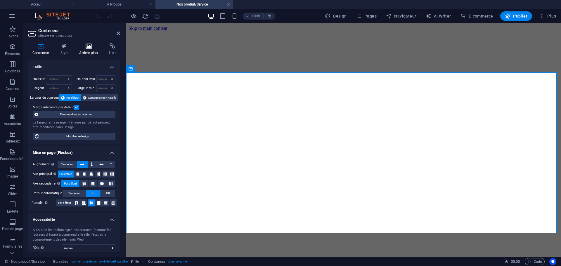
click at [90, 53] on h4 "Arrière-plan" at bounding box center [90, 49] width 30 height 12
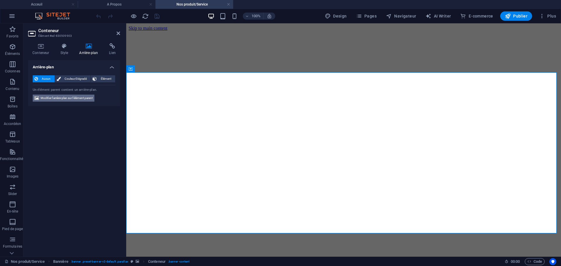
click at [85, 98] on span "Modifier l'arrière-plan sur l'élément parent" at bounding box center [67, 98] width 52 height 7
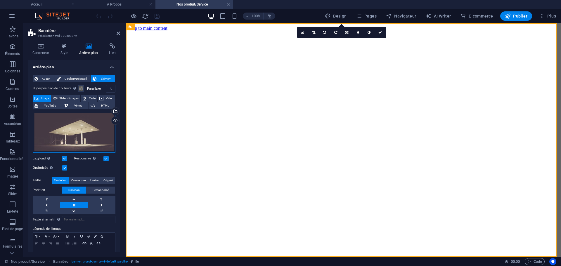
click at [83, 122] on div "Glissez les fichiers ici, cliquez pour choisir les fichiers ou sélectionnez les…" at bounding box center [74, 132] width 83 height 41
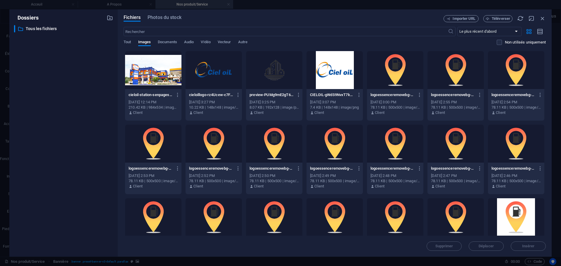
click at [83, 124] on div "​ Tous les fichiers Tous les fichiers" at bounding box center [63, 138] width 99 height 227
click at [152, 81] on div at bounding box center [153, 70] width 56 height 38
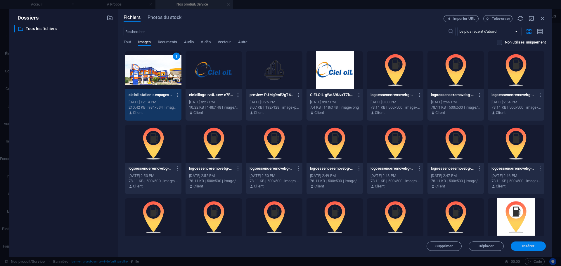
drag, startPoint x: 534, startPoint y: 248, endPoint x: 407, endPoint y: 225, distance: 129.2
click at [534, 248] on span "Insérer" at bounding box center [528, 247] width 13 height 4
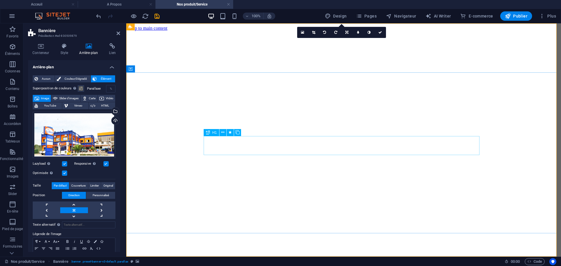
click at [220, 134] on button at bounding box center [222, 132] width 7 height 7
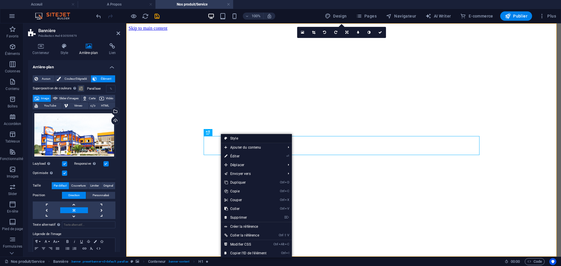
click at [231, 138] on link "Style" at bounding box center [256, 138] width 71 height 9
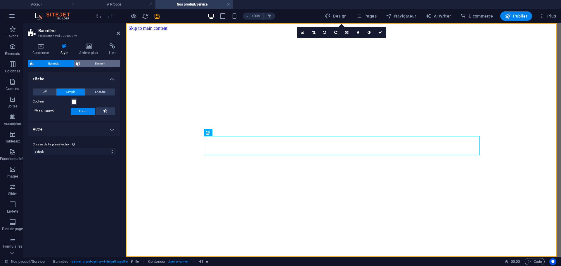
click at [98, 65] on span "Element" at bounding box center [100, 63] width 36 height 7
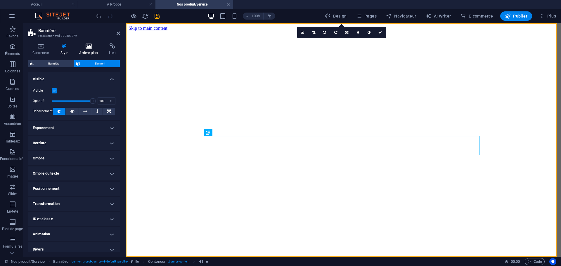
click at [88, 50] on h4 "Arrière-plan" at bounding box center [90, 49] width 30 height 12
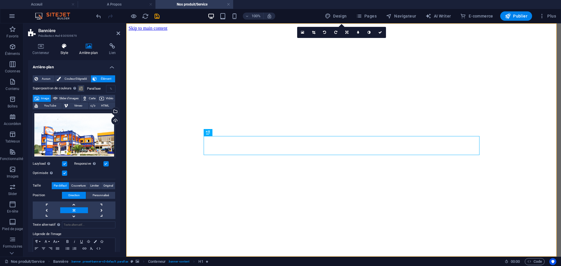
click at [65, 52] on h4 "Style" at bounding box center [65, 49] width 19 height 12
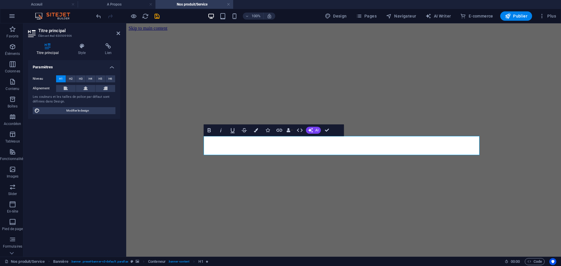
click at [81, 39] on div "Titre principal Style Lien Paramètres Niveau H1 H2 H3 H4 H5 H6 Alignement Les c…" at bounding box center [73, 148] width 101 height 218
click at [86, 48] on icon at bounding box center [82, 46] width 25 height 6
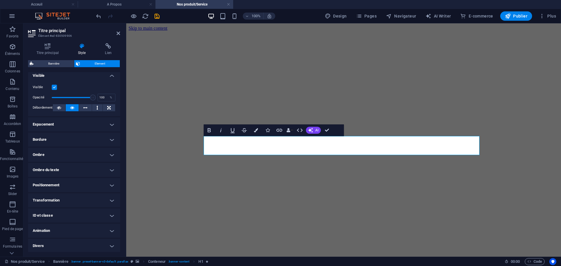
scroll to position [72, 0]
click at [159, 17] on icon "save" at bounding box center [157, 16] width 7 height 7
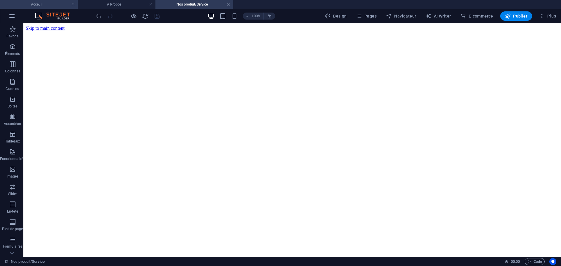
click at [46, 7] on h4 "Acceuil" at bounding box center [39, 4] width 78 height 6
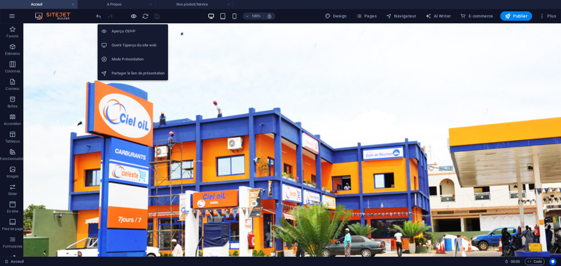
click at [132, 18] on icon "button" at bounding box center [133, 16] width 7 height 7
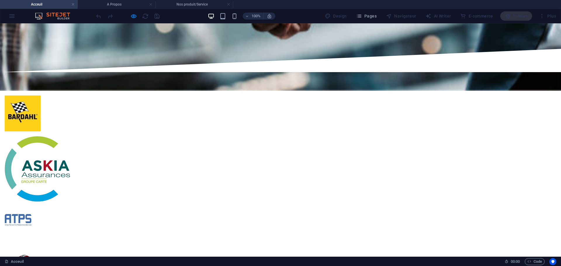
scroll to position [1336, 0]
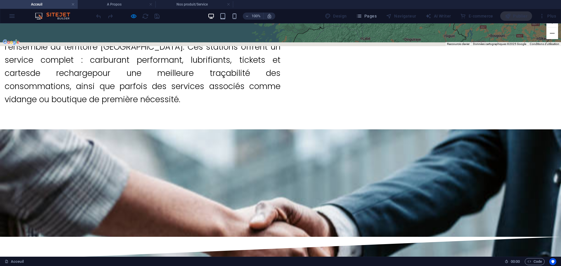
scroll to position [1161, 0]
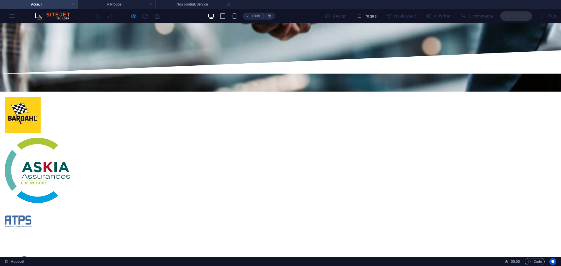
scroll to position [1336, 0]
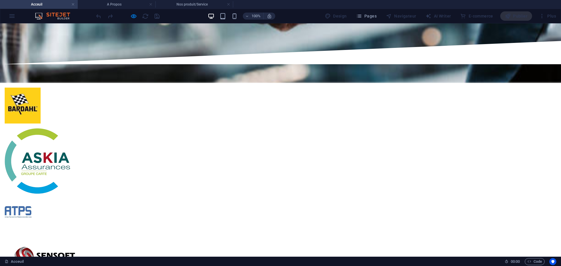
drag, startPoint x: 131, startPoint y: 60, endPoint x: 135, endPoint y: 58, distance: 4.2
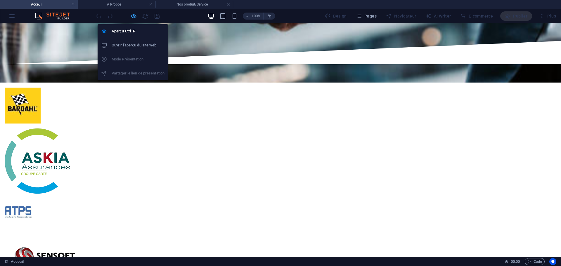
click at [132, 15] on icon "button" at bounding box center [133, 16] width 7 height 7
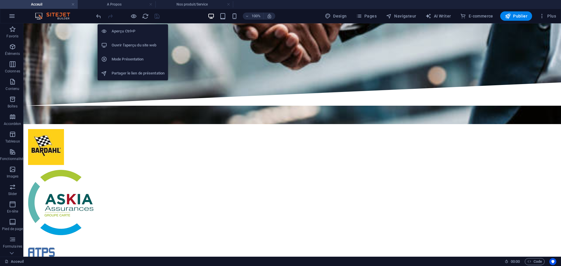
click at [131, 28] on h6 "Aperçu Ctrl+P" at bounding box center [138, 31] width 53 height 7
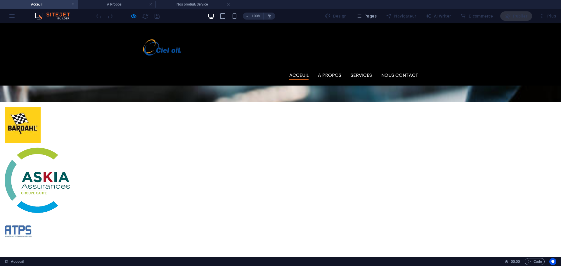
scroll to position [1161, 0]
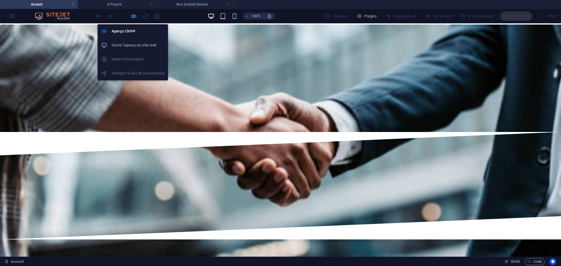
click at [136, 16] on icon "button" at bounding box center [133, 16] width 7 height 7
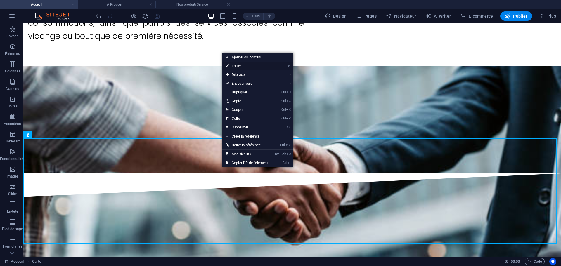
drag, startPoint x: 265, startPoint y: 65, endPoint x: 139, endPoint y: 42, distance: 128.3
click at [265, 65] on link "⏎ Éditer" at bounding box center [246, 66] width 49 height 9
select select "2"
select select "px"
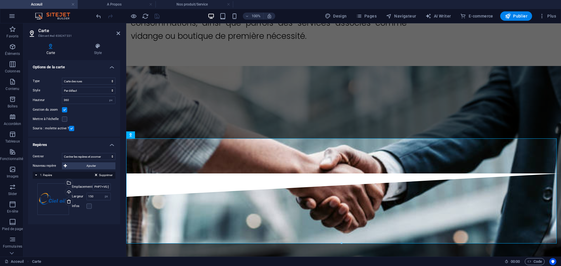
click at [105, 183] on div "Glissez les fichiers ici, cliquez pour choisir les fichiers ou sélectionnez les…" at bounding box center [74, 199] width 83 height 41
click at [106, 186] on input "PHP7+VG Dakar" at bounding box center [102, 187] width 18 height 7
type input "P"
paste input "14.7373778757813, -17.43621317505105"
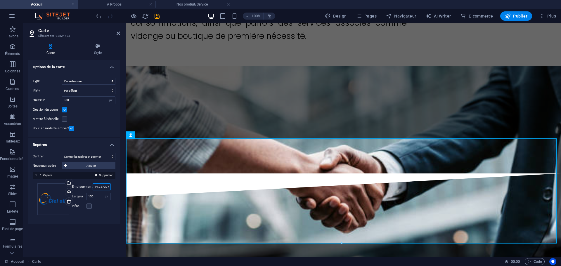
scroll to position [0, 40]
type input "14.7373778757813, -17.43621317505105"
click at [158, 15] on icon "save" at bounding box center [157, 16] width 7 height 7
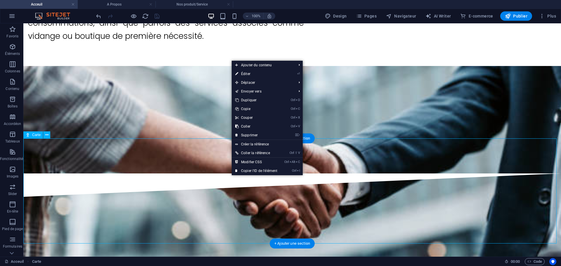
drag, startPoint x: 226, startPoint y: 193, endPoint x: 223, endPoint y: 189, distance: 4.9
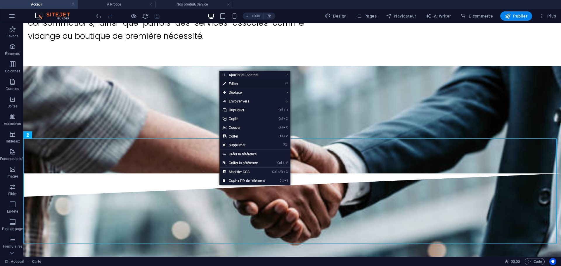
click at [258, 86] on link "⏎ Éditer" at bounding box center [243, 83] width 49 height 9
select select "2"
select select "px"
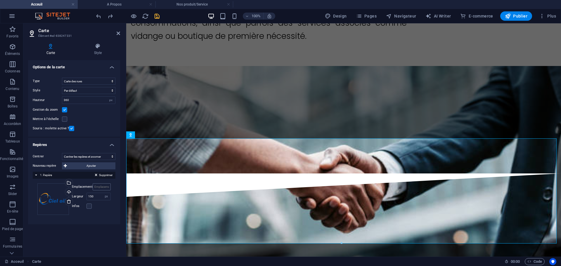
type input "PHP7+VG Daka"
click at [157, 14] on icon "save" at bounding box center [157, 16] width 7 height 7
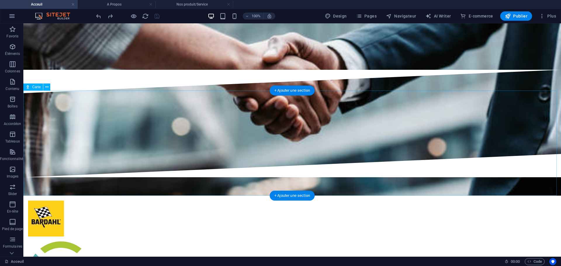
scroll to position [1307, 0]
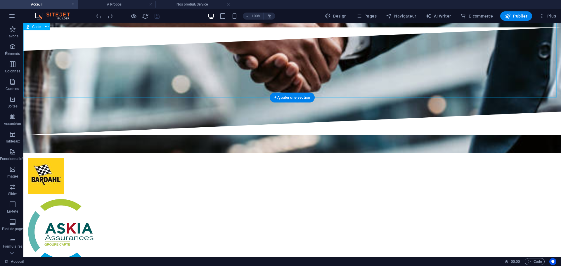
click at [512, 16] on span "Publier" at bounding box center [516, 16] width 22 height 6
